Goal: Task Accomplishment & Management: Manage account settings

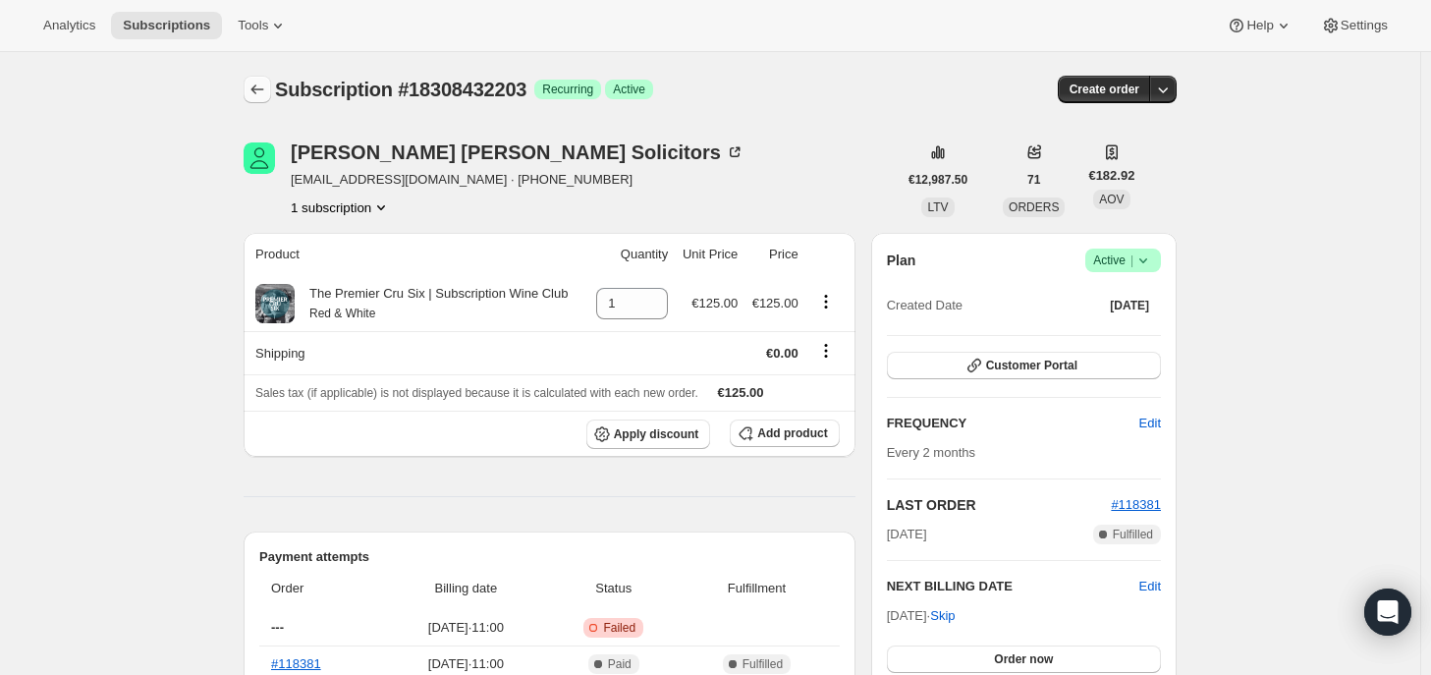
click at [259, 85] on icon "Subscriptions" at bounding box center [257, 90] width 20 height 20
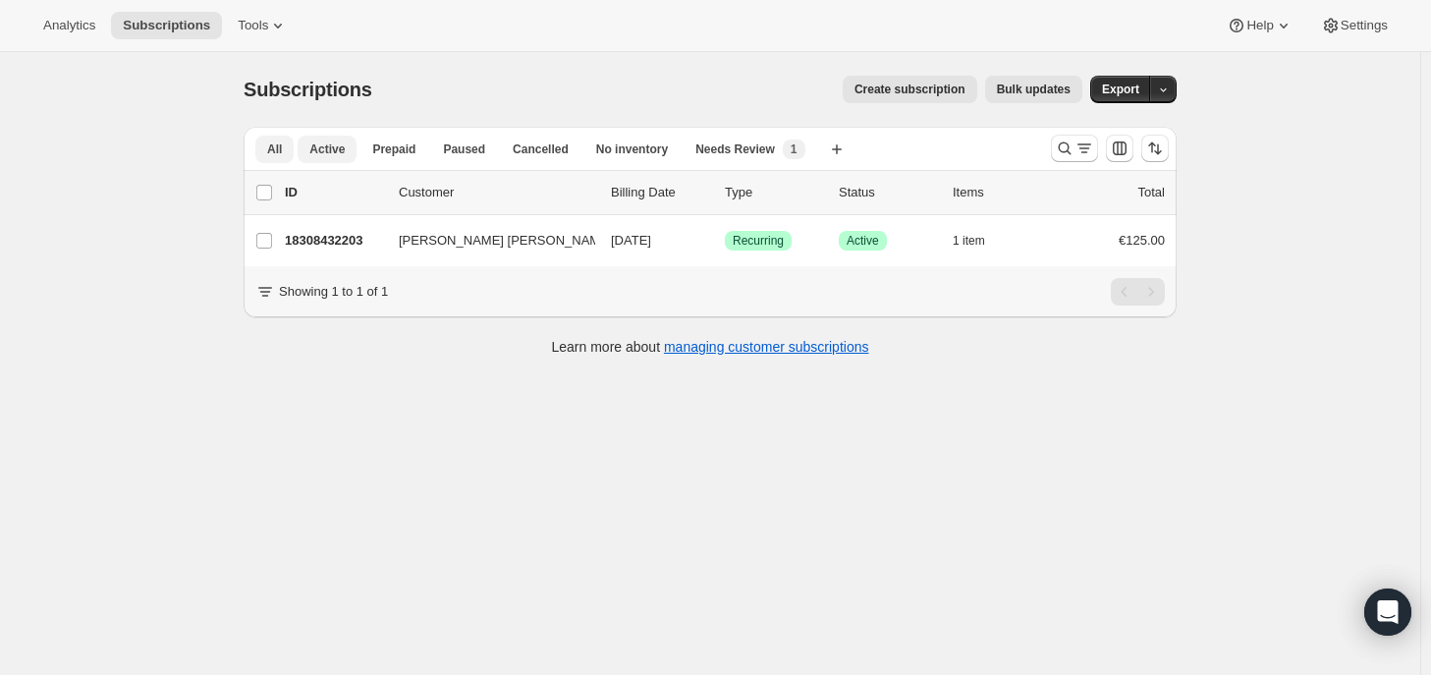
click at [328, 145] on span "Active" at bounding box center [326, 149] width 35 height 16
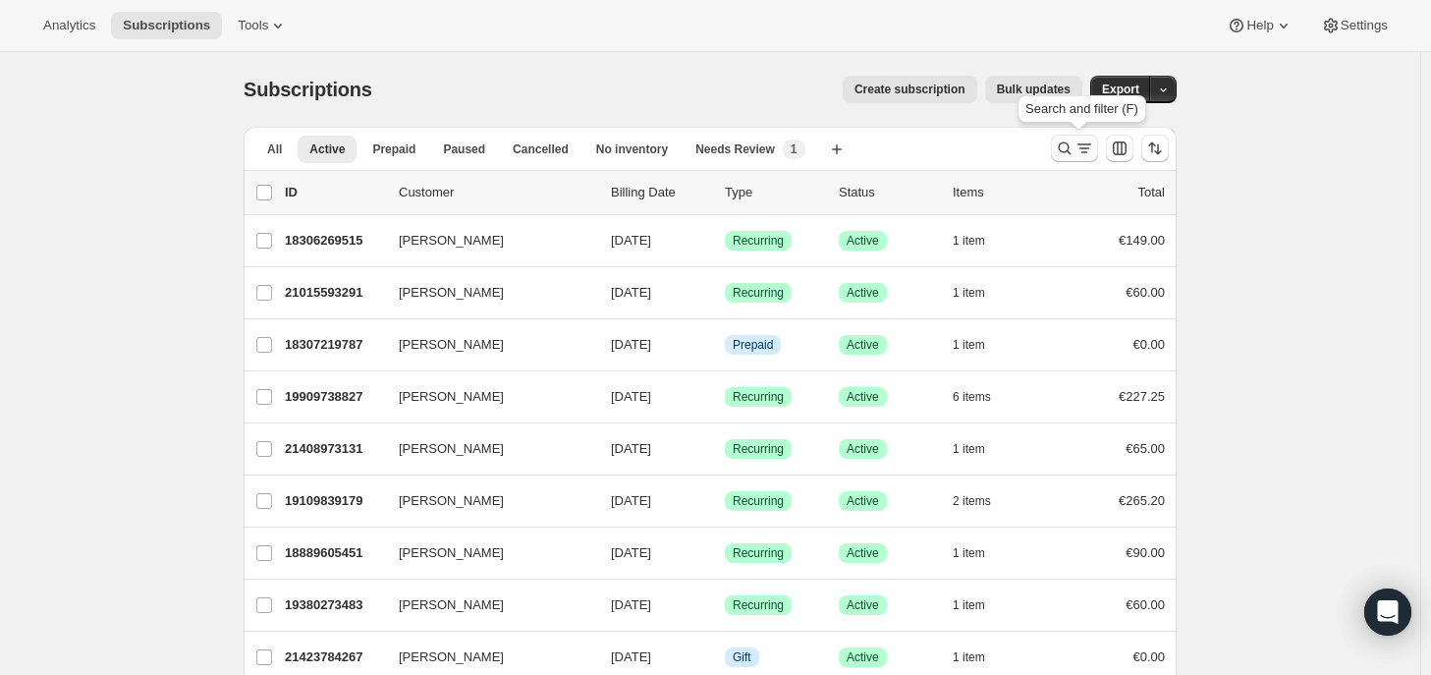
click at [1058, 153] on button "Search and filter results" at bounding box center [1074, 148] width 47 height 27
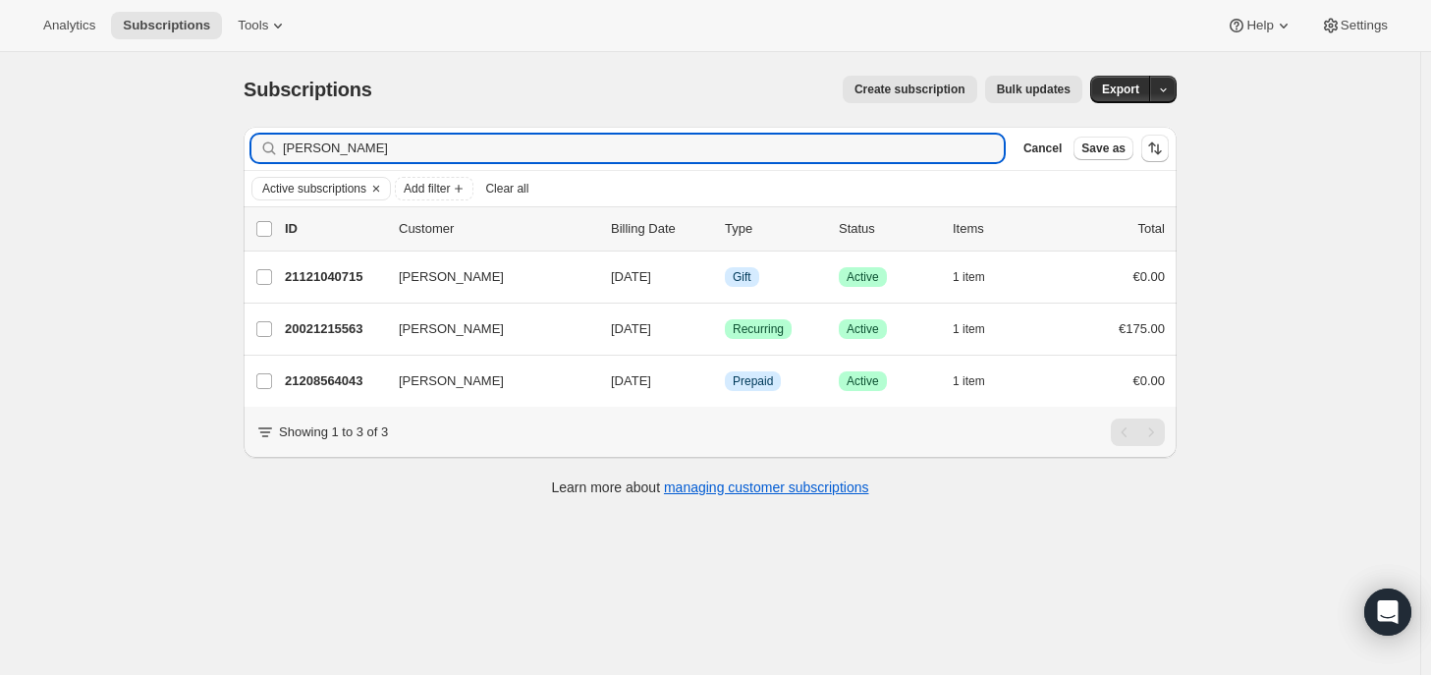
drag, startPoint x: 357, startPoint y: 152, endPoint x: 217, endPoint y: 148, distance: 140.5
click at [217, 148] on div "Subscriptions. This page is ready Subscriptions Create subscription Bulk update…" at bounding box center [710, 389] width 1420 height 675
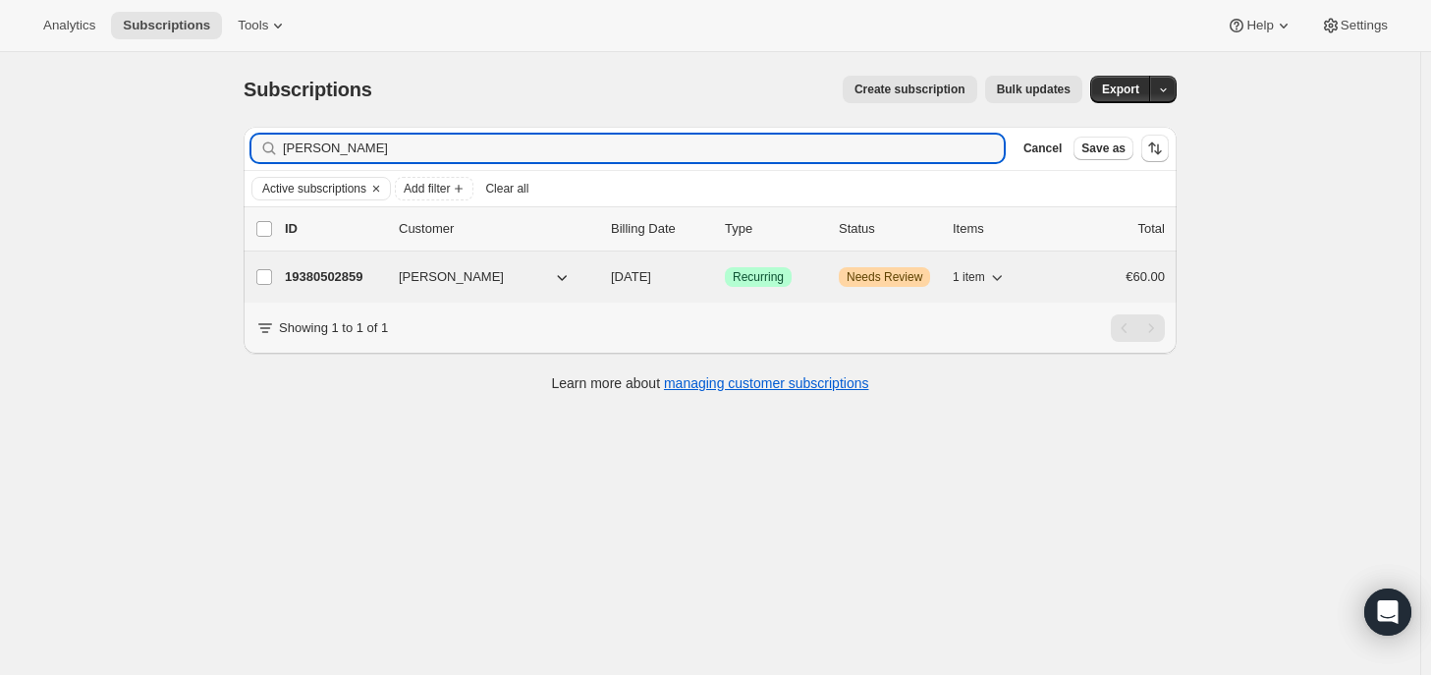
type input "[PERSON_NAME]"
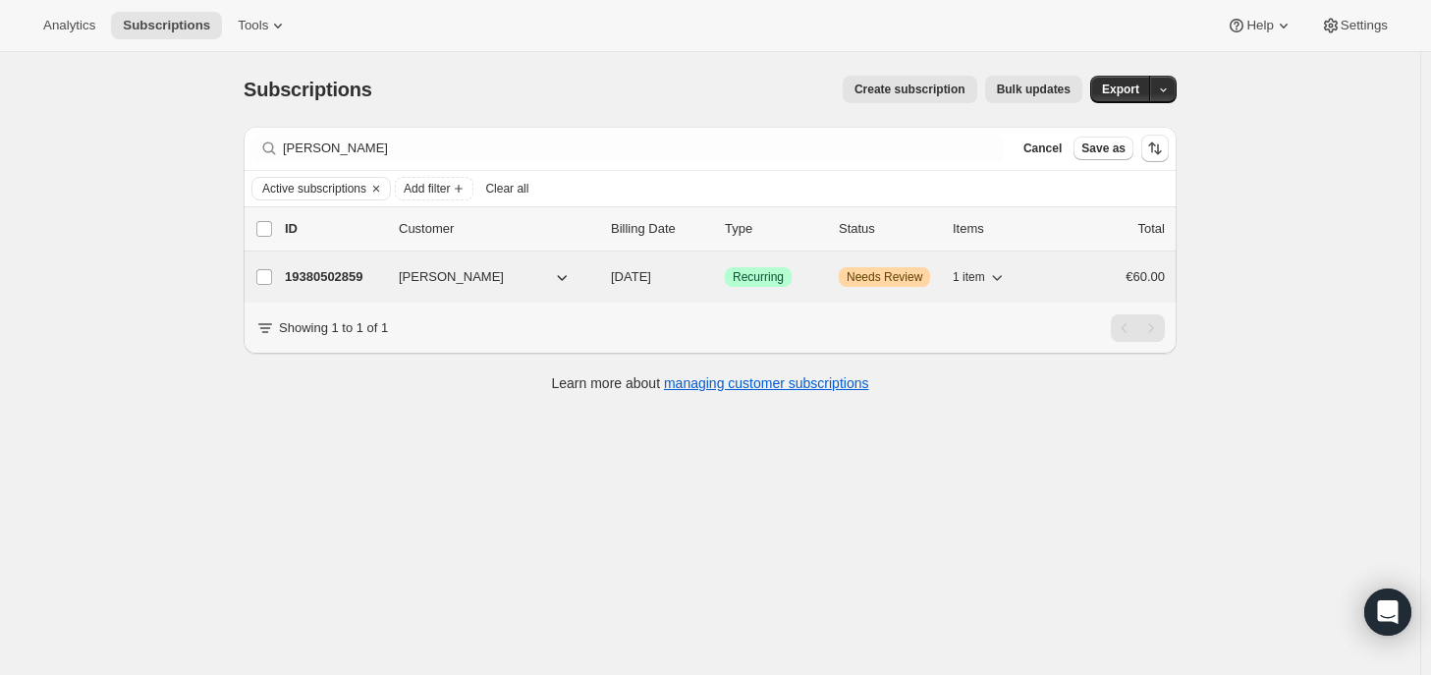
click at [361, 272] on p "19380502859" at bounding box center [334, 277] width 98 height 20
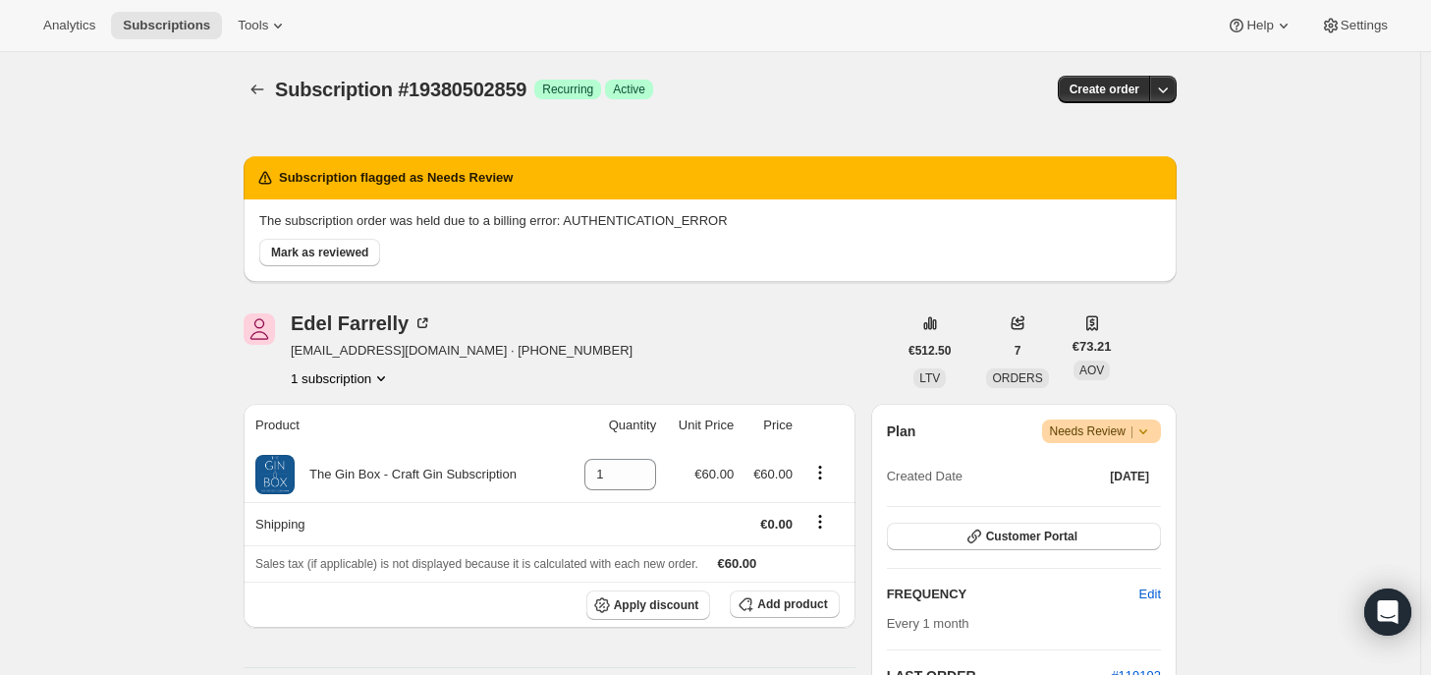
click at [1127, 436] on span "Needs Review |" at bounding box center [1102, 431] width 104 height 20
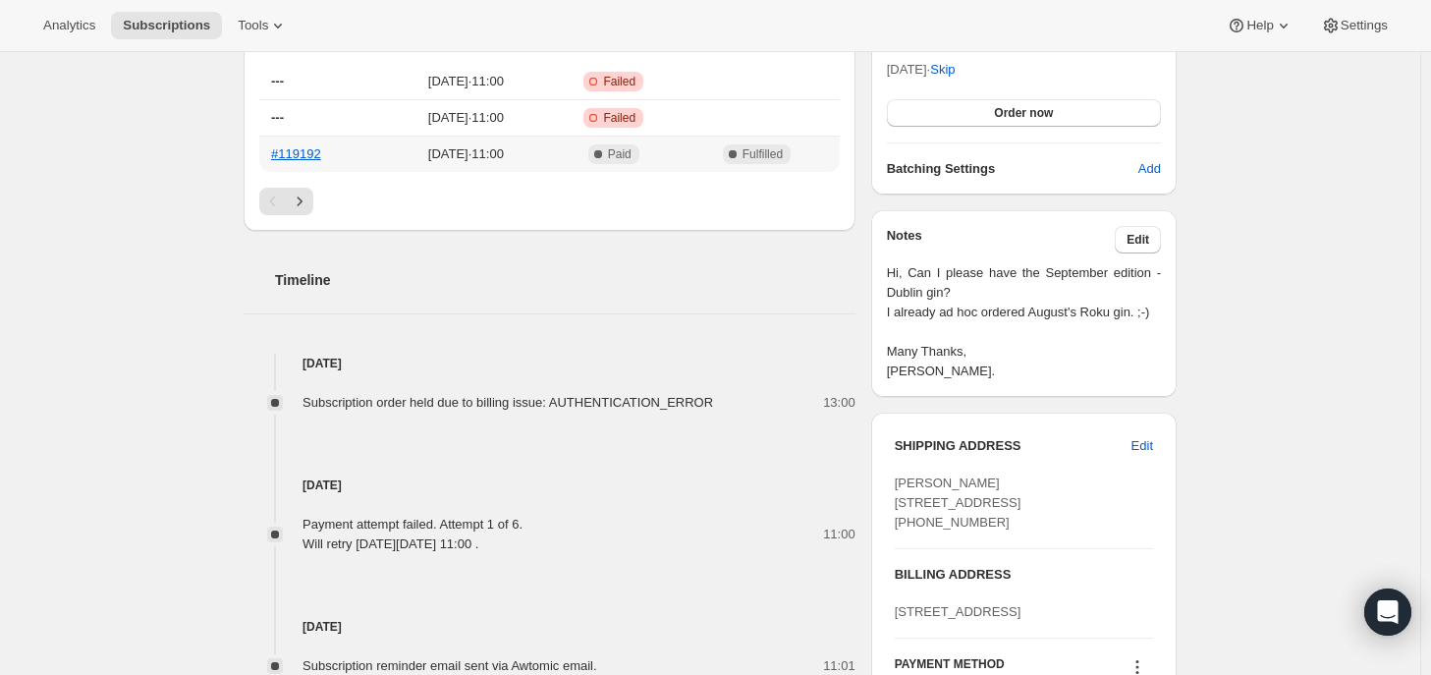
scroll to position [982, 0]
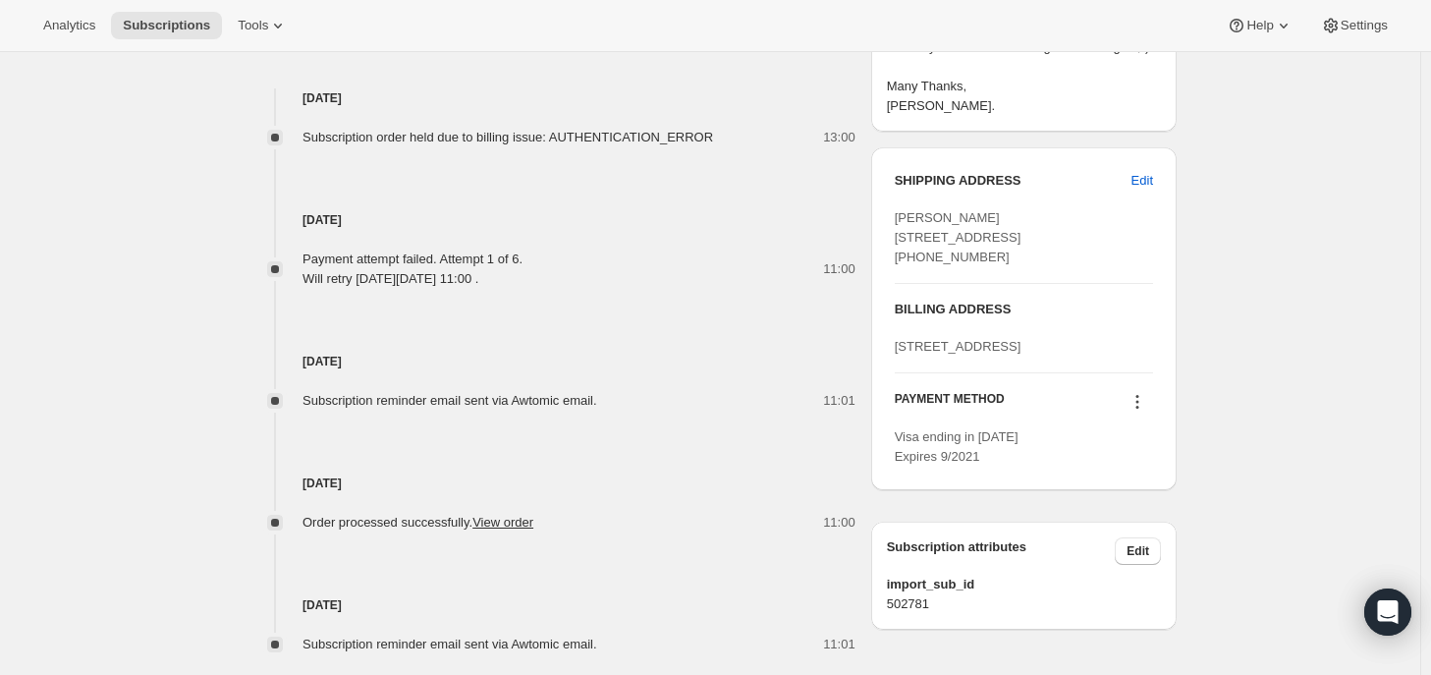
click at [1136, 411] on icon at bounding box center [1137, 402] width 20 height 20
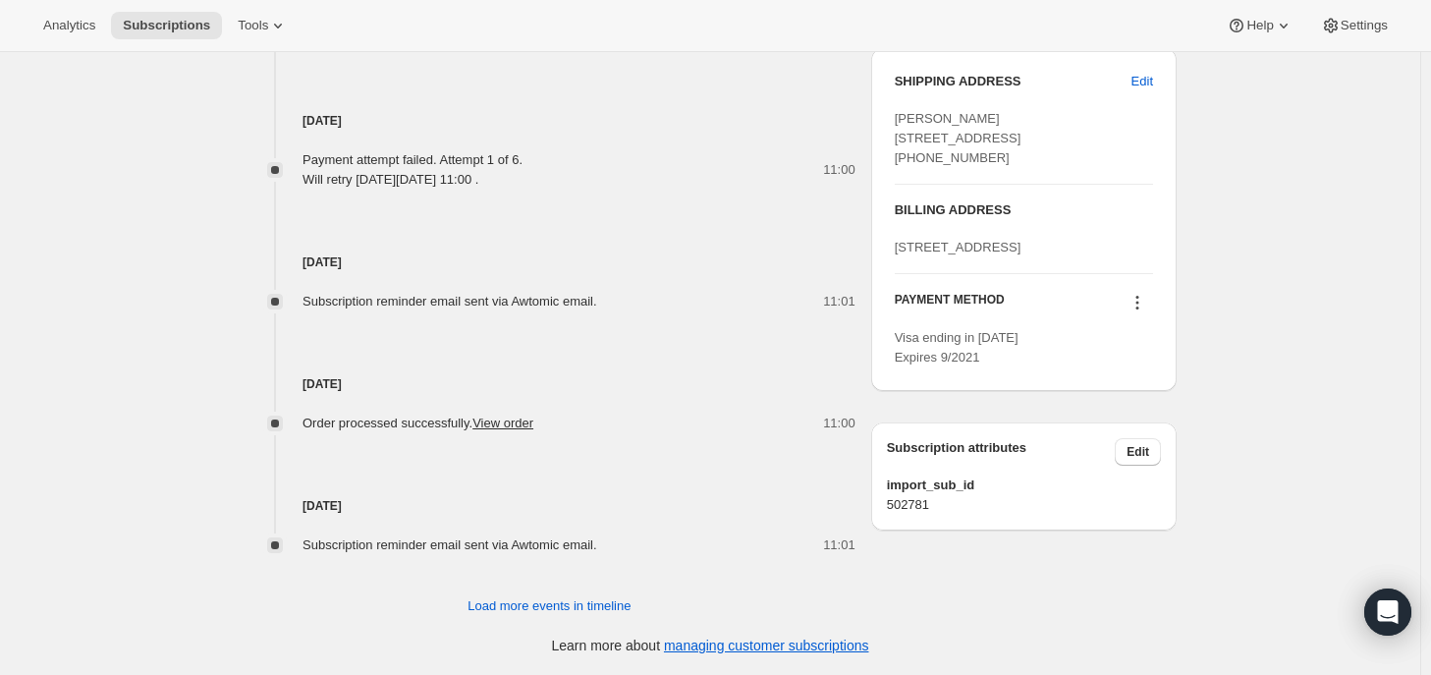
click at [1143, 312] on icon at bounding box center [1137, 303] width 20 height 20
click at [1143, 462] on span "Select payment method" at bounding box center [1140, 467] width 135 height 15
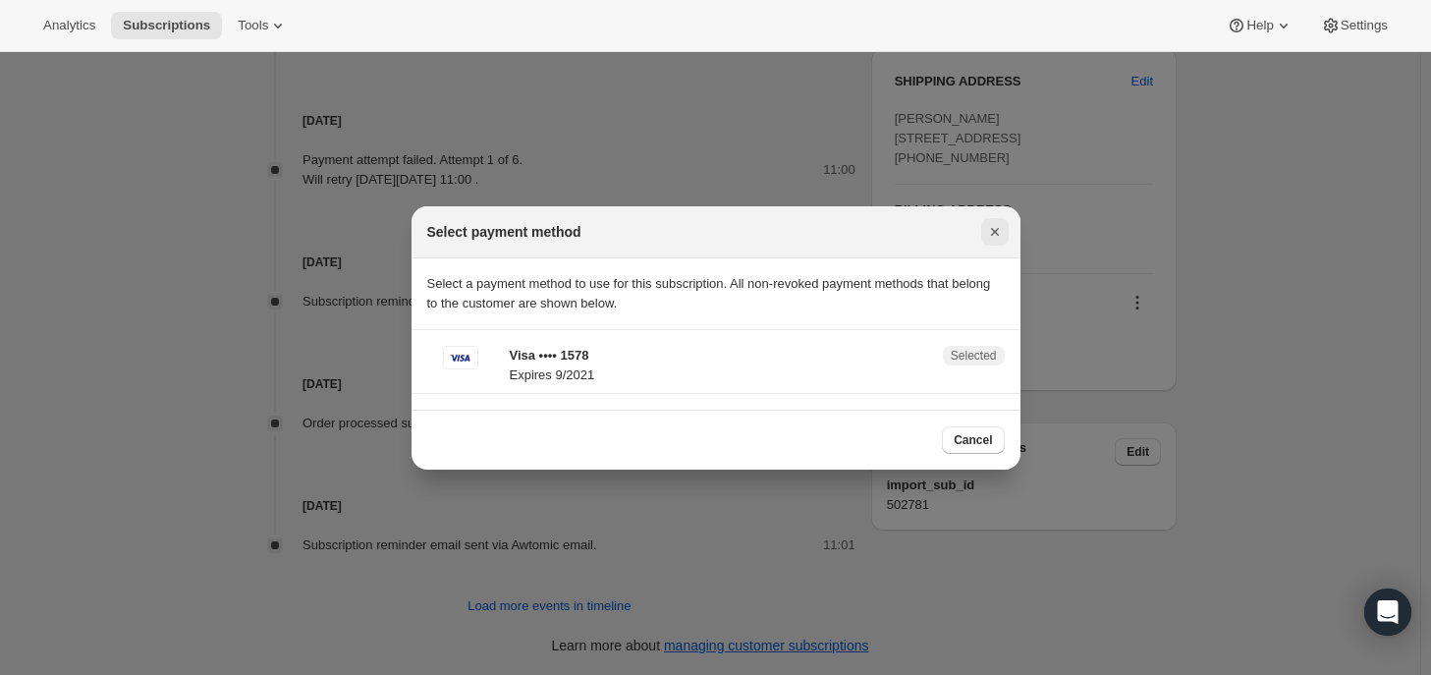
click at [998, 233] on icon "Close" at bounding box center [995, 232] width 20 height 20
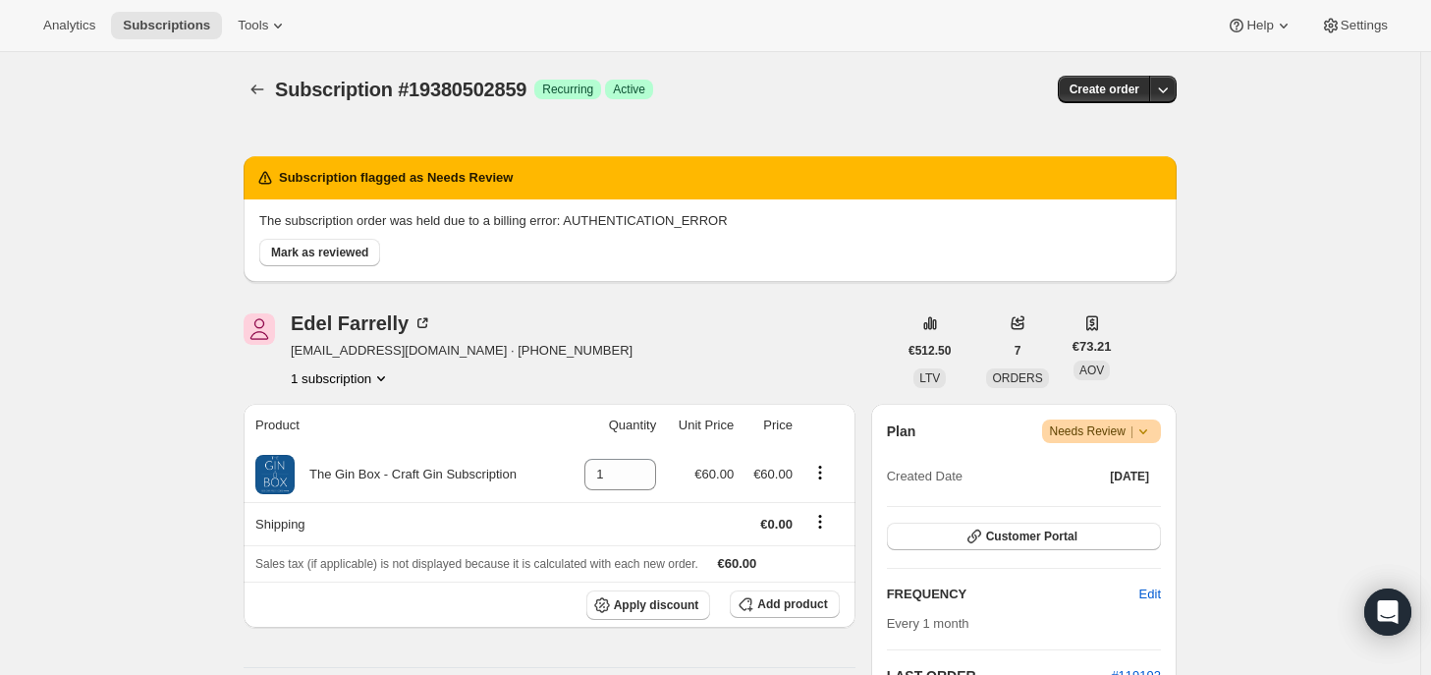
scroll to position [393, 0]
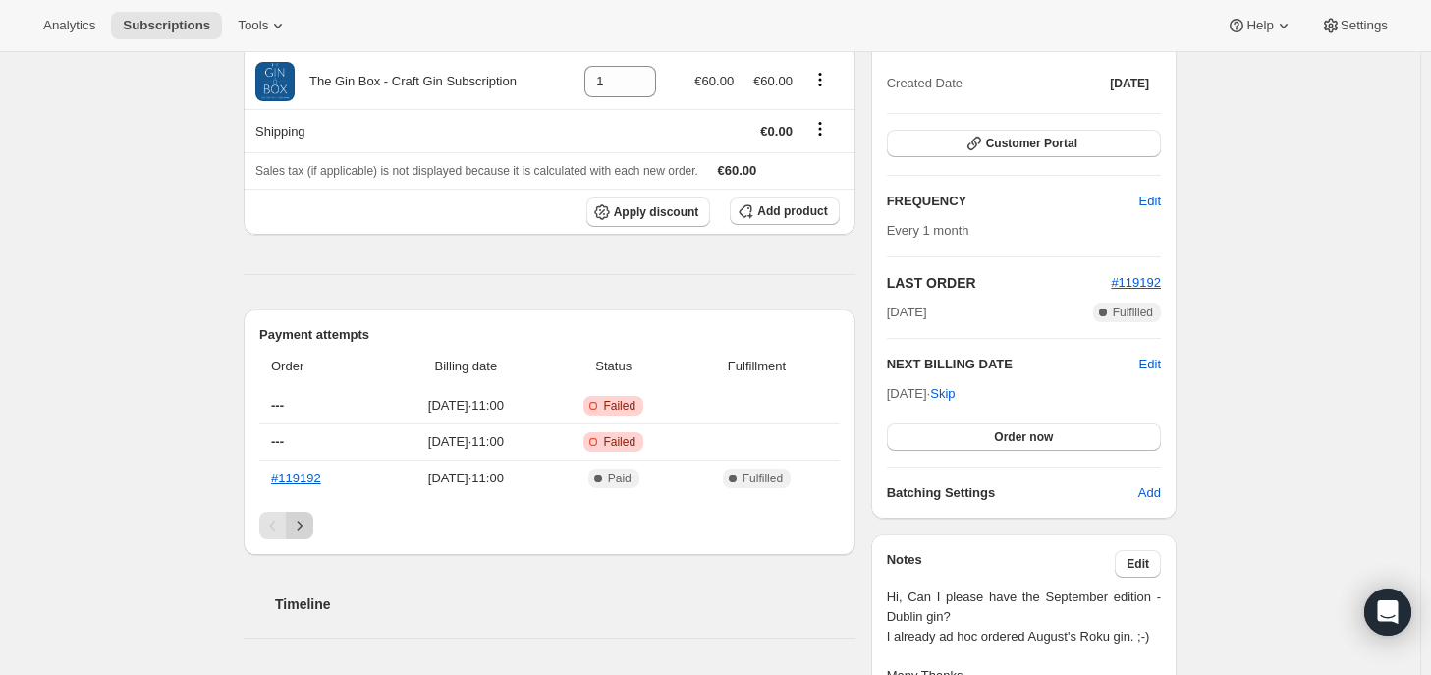
click at [309, 527] on icon "Next" at bounding box center [300, 525] width 20 height 20
click at [276, 523] on icon "Previous" at bounding box center [273, 525] width 6 height 10
click at [391, 474] on span "[DATE] · 11:00" at bounding box center [466, 478] width 151 height 20
click at [302, 470] on link "#119192" at bounding box center [296, 477] width 50 height 15
